Goal: Find contact information: Find contact information

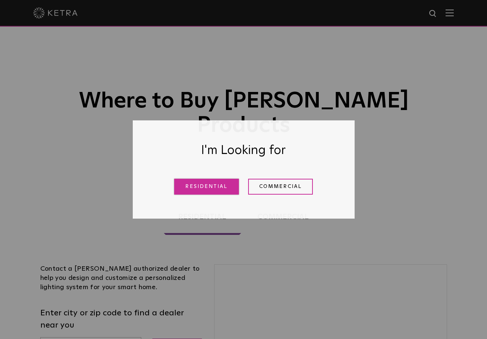
click at [202, 188] on link "Residential" at bounding box center [206, 187] width 65 height 16
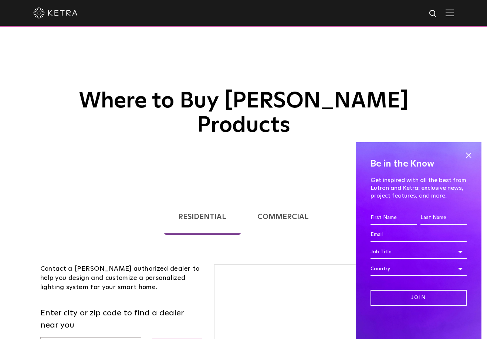
scroll to position [163, 0]
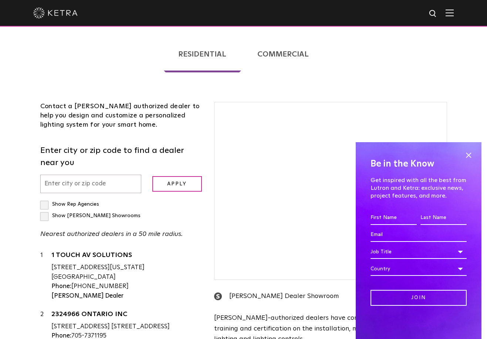
click at [88, 153] on div "Contact a [PERSON_NAME] authorized dealer to help you design and customize a pe…" at bounding box center [122, 254] width 174 height 304
click at [85, 199] on div "Show Rep Agencies" at bounding box center [69, 204] width 59 height 11
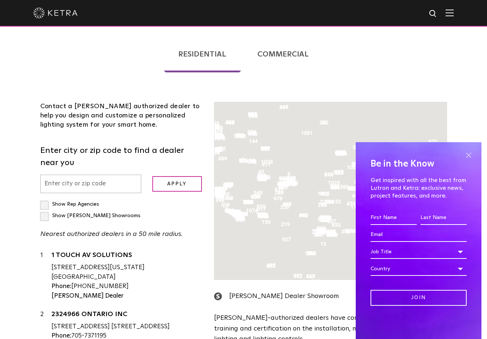
scroll to position [188, 0]
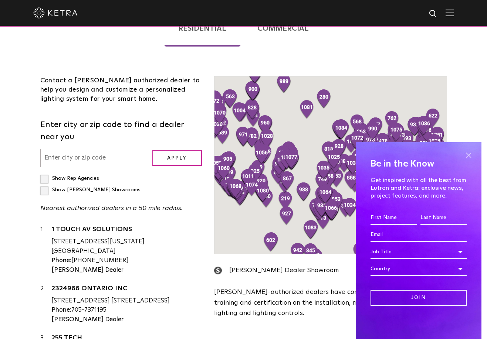
click at [468, 159] on span at bounding box center [468, 155] width 11 height 11
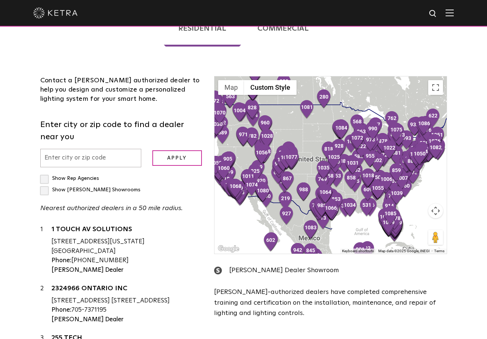
click at [76, 149] on input "text" at bounding box center [90, 158] width 101 height 19
type input "81657"
click at [159, 150] on input "Apply" at bounding box center [177, 158] width 50 height 16
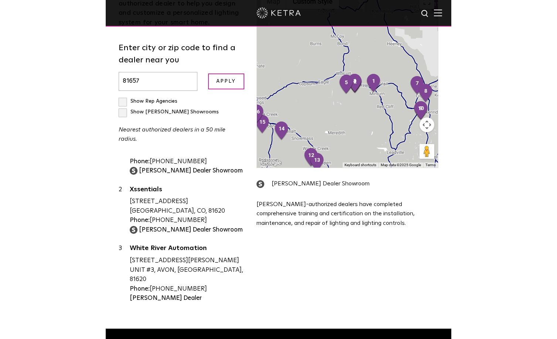
scroll to position [172, 0]
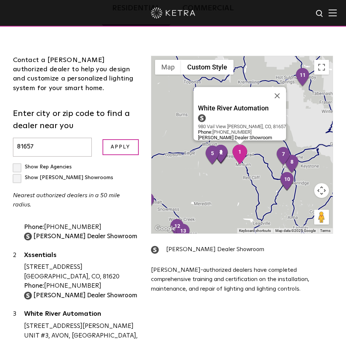
drag, startPoint x: 275, startPoint y: 158, endPoint x: 245, endPoint y: 163, distance: 30.4
click at [245, 163] on img "1" at bounding box center [240, 155] width 16 height 20
